Goal: Navigation & Orientation: Find specific page/section

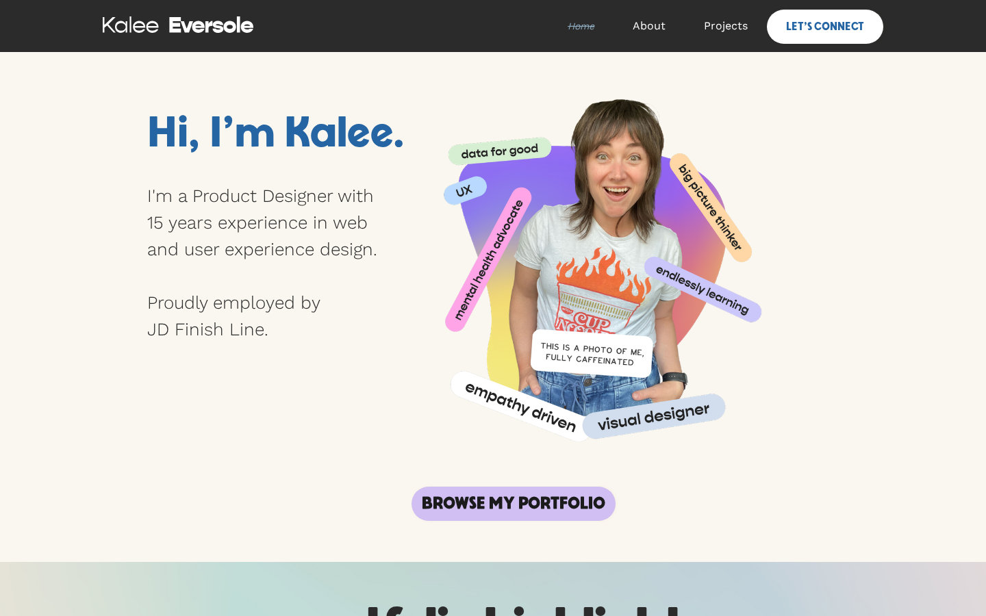
scroll to position [1422, 0]
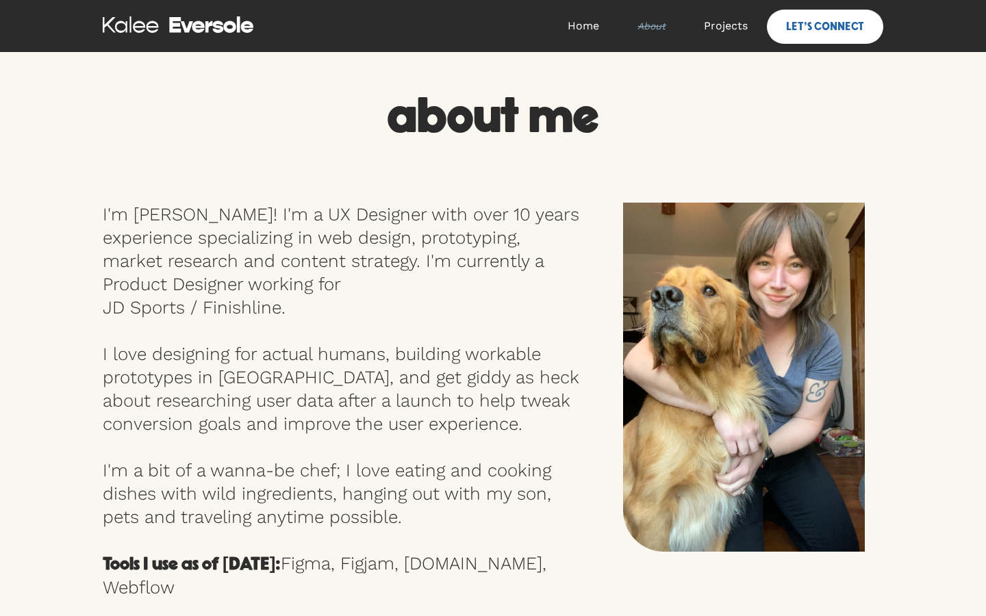
scroll to position [1090, 0]
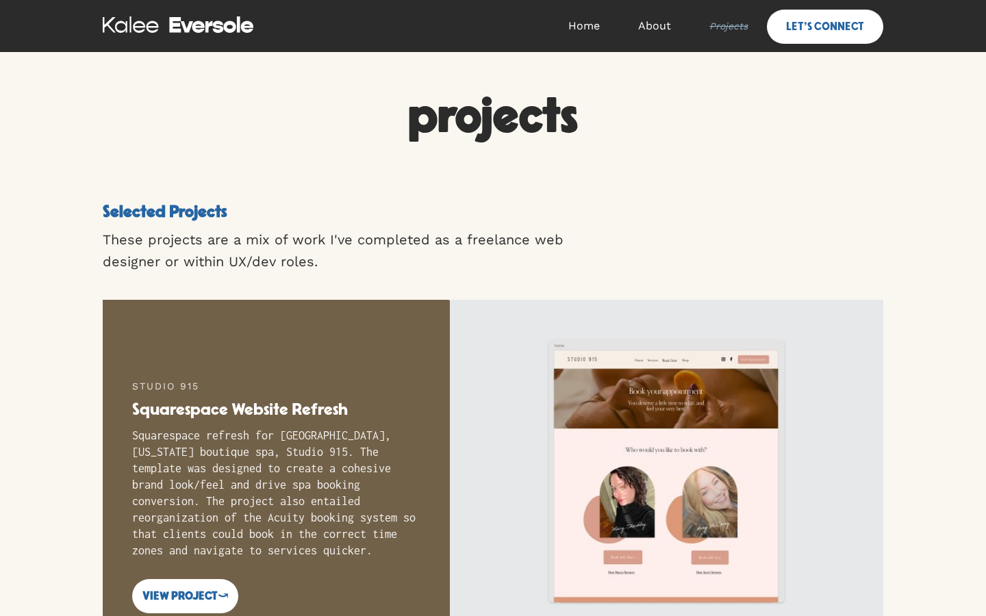
scroll to position [2231, 0]
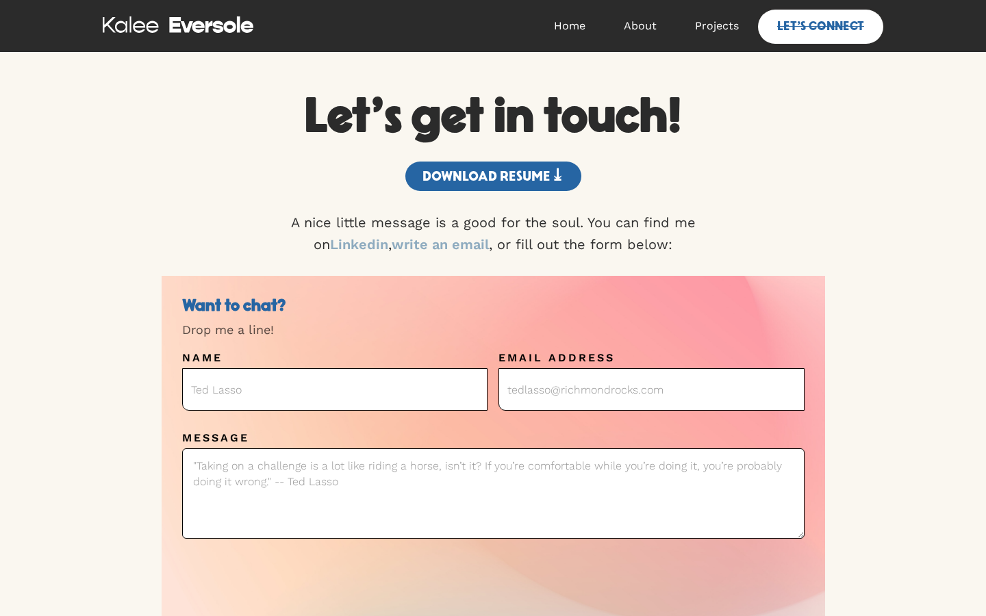
scroll to position [294, 0]
